Goal: Transaction & Acquisition: Subscribe to service/newsletter

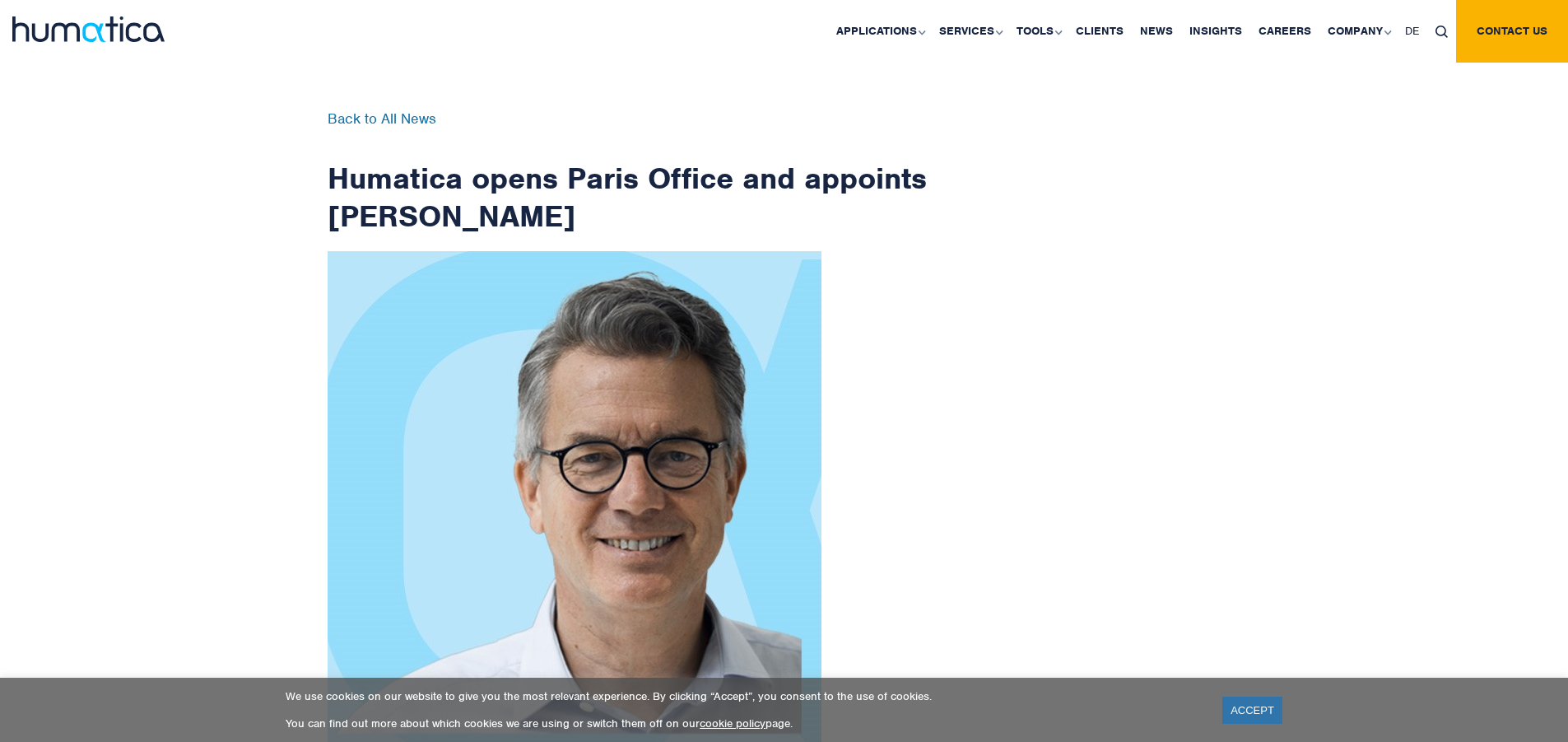
scroll to position [2626, 0]
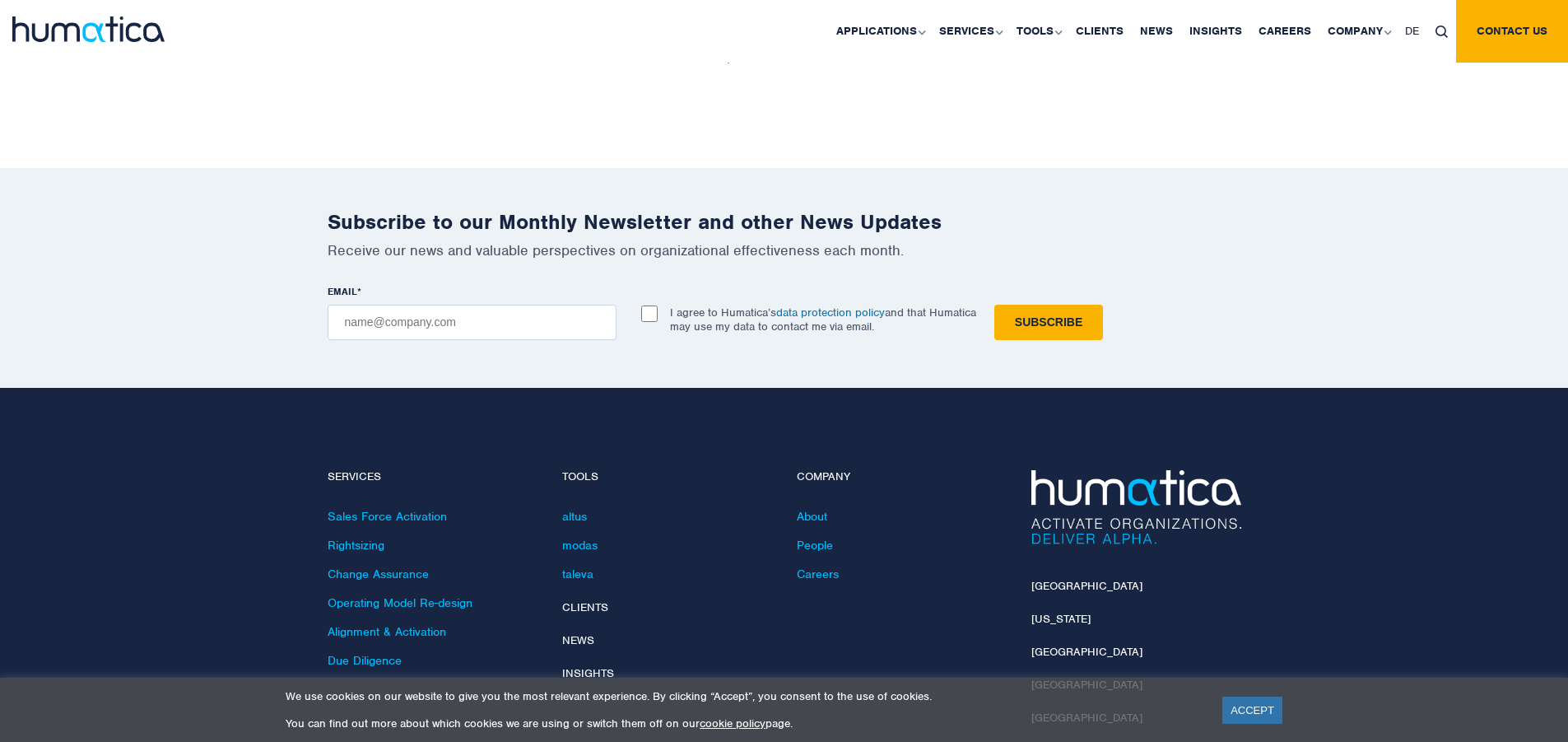
checkbox input "true"
type input "[EMAIL_ADDRESS][DOMAIN_NAME]"
click at [994, 305] on input "Subscribe" at bounding box center [1048, 322] width 108 height 35
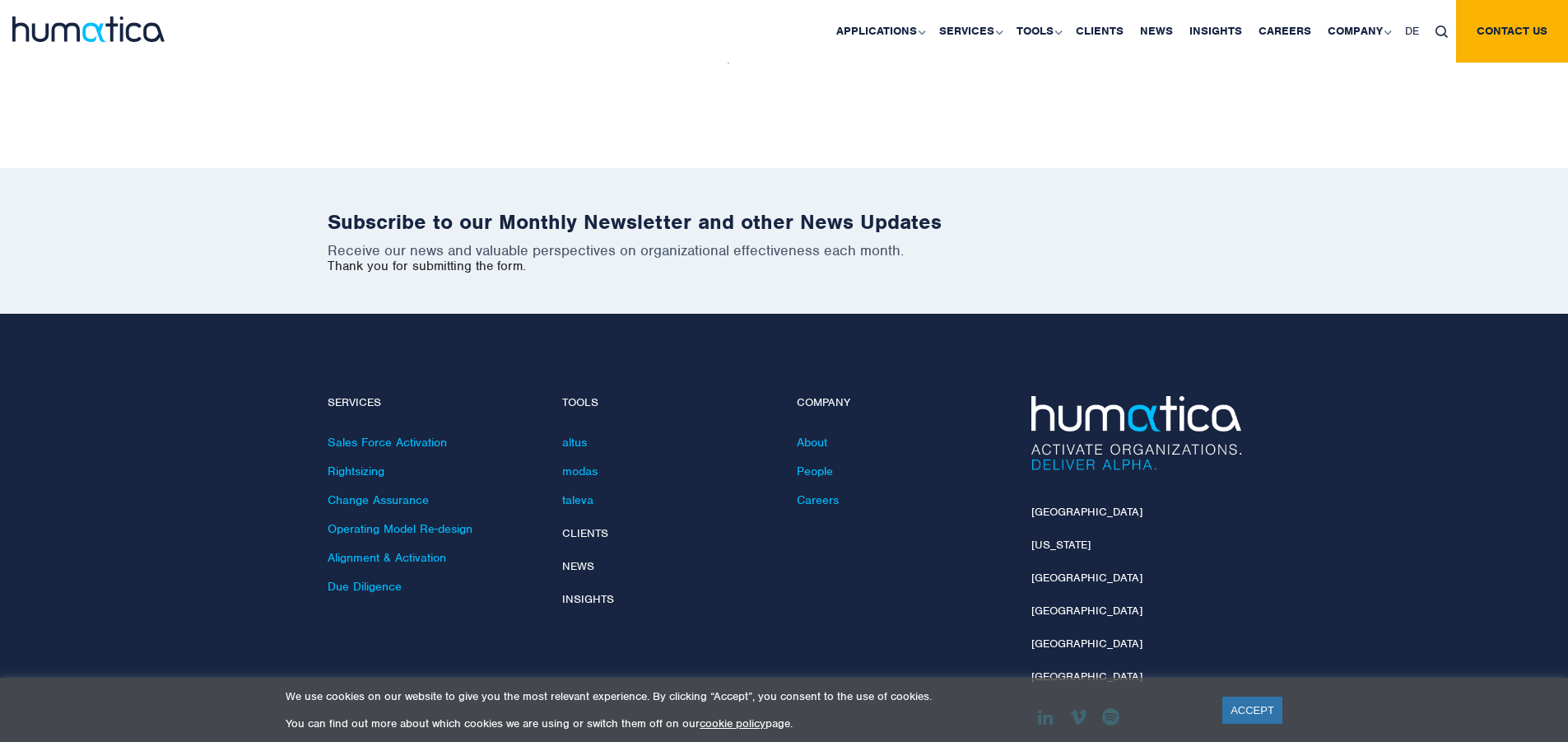
scroll to position [2552, 0]
